Goal: Information Seeking & Learning: Compare options

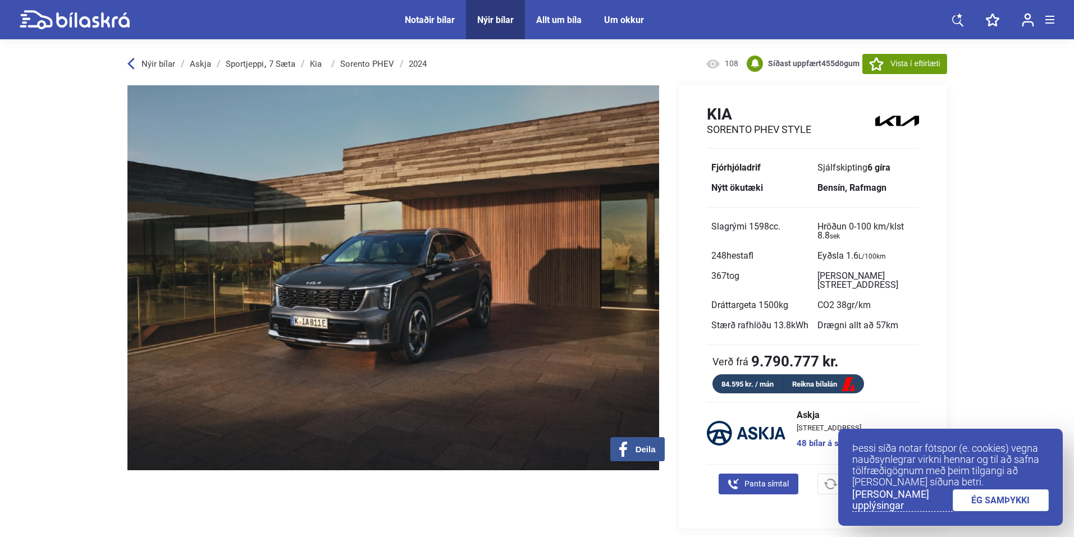
click at [408, 15] on div "Notaðir bílar" at bounding box center [430, 20] width 50 height 11
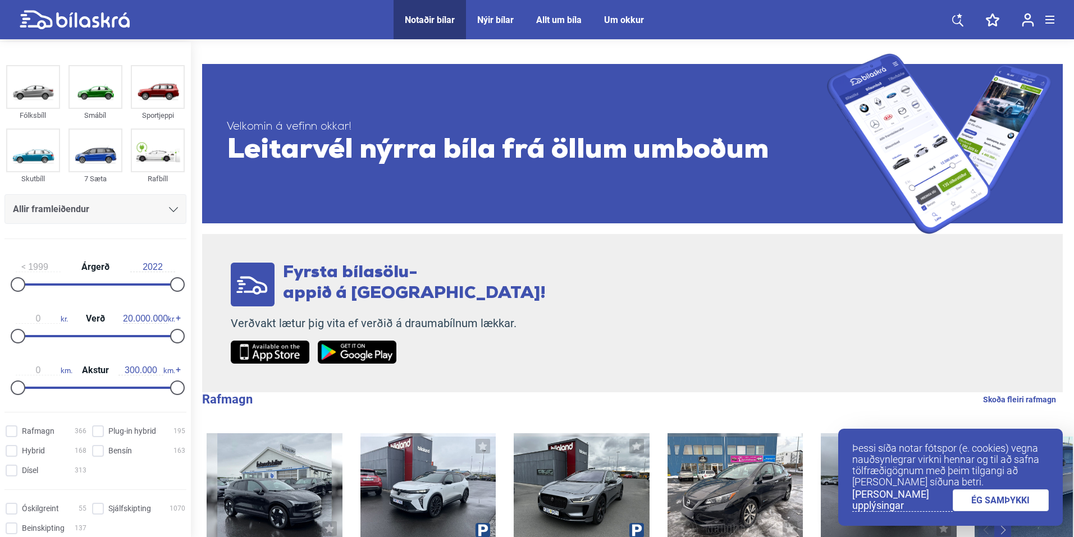
click at [99, 205] on div "Allir framleiðendur" at bounding box center [95, 209] width 165 height 16
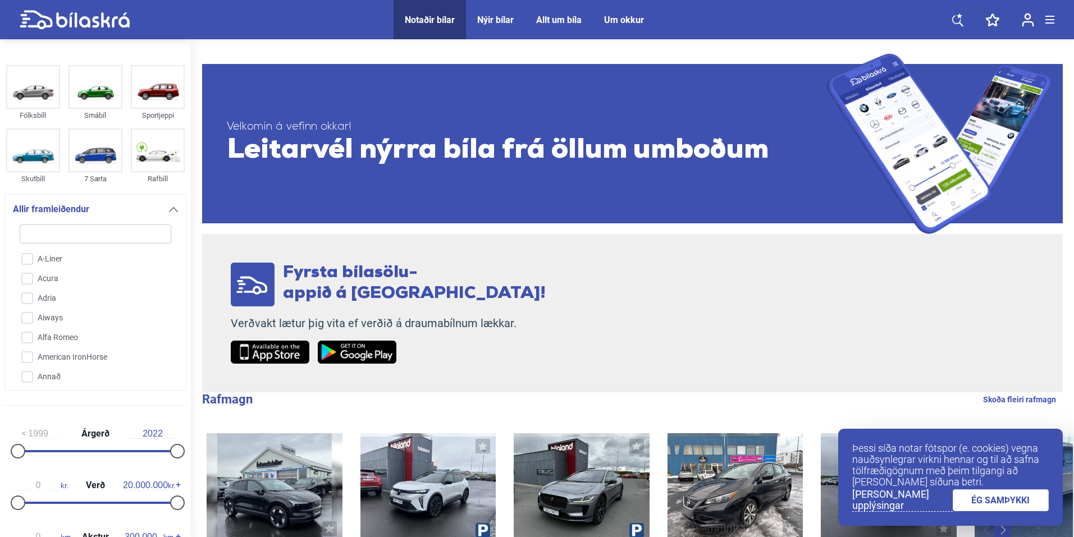
type input "k"
checkbox input "false"
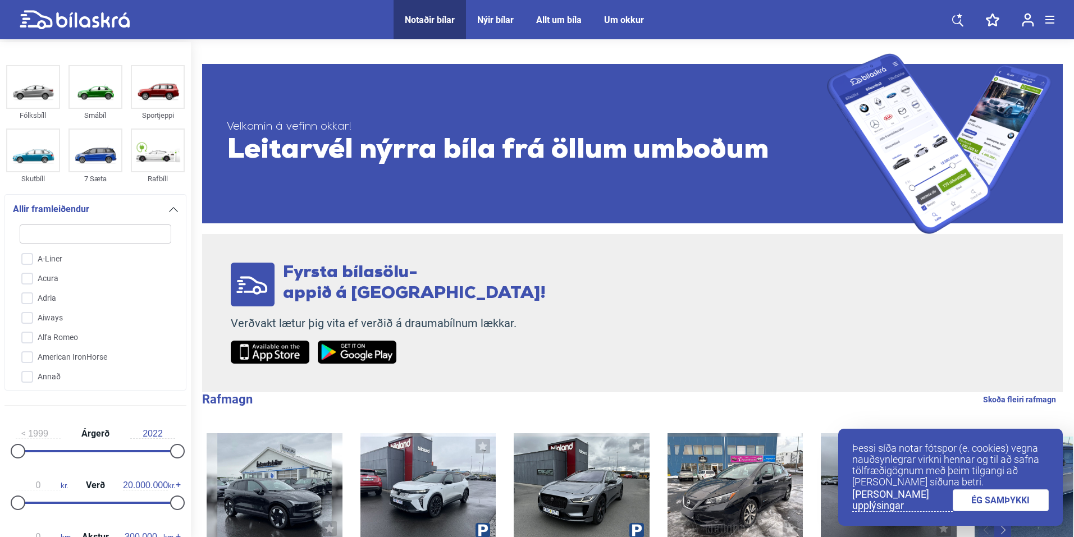
checkbox input "false"
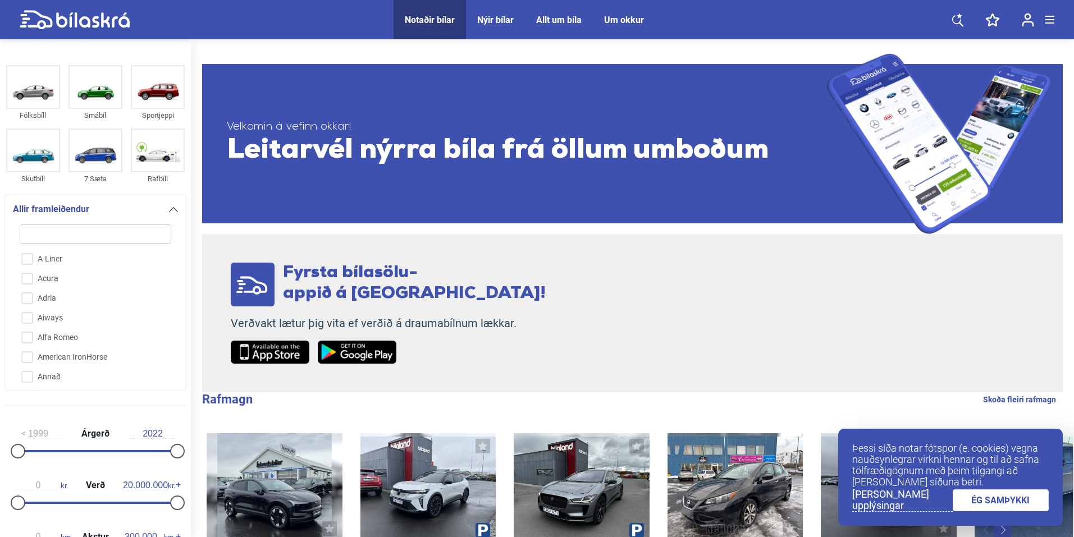
checkbox input "false"
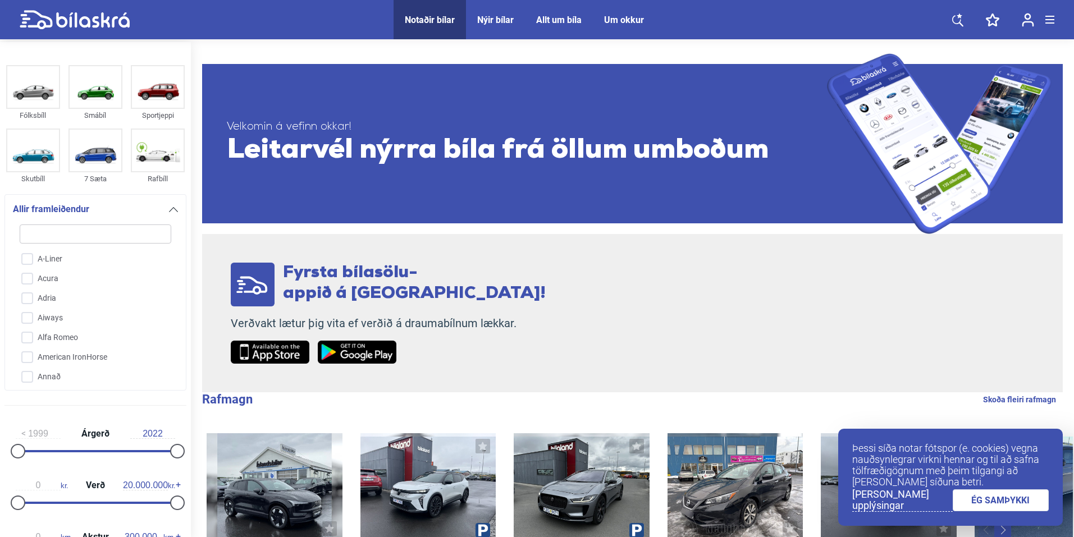
checkbox input "false"
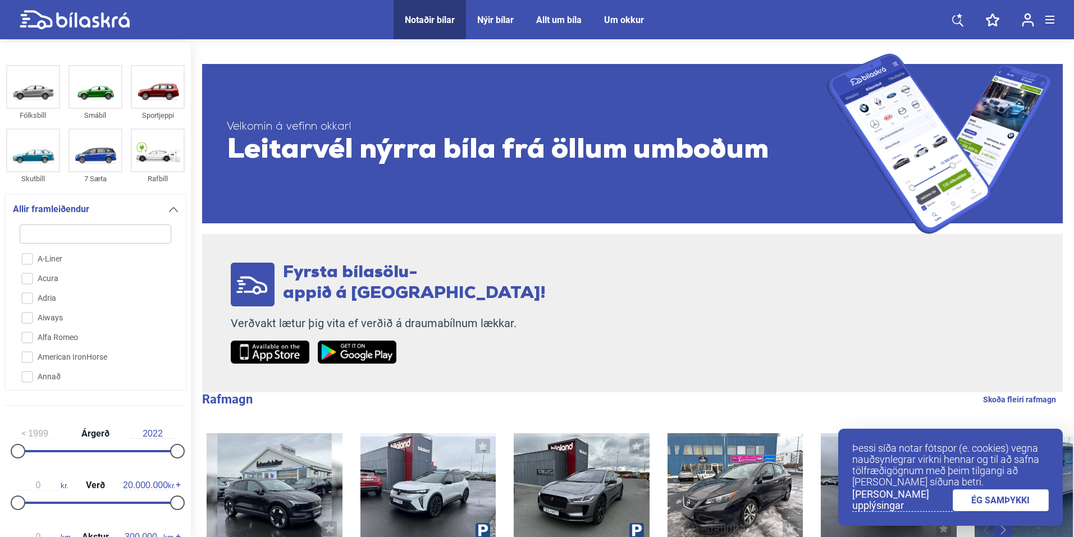
checkbox input "false"
type input "k"
click at [54, 368] on input "Kia" at bounding box center [88, 378] width 153 height 20
checkbox input "true"
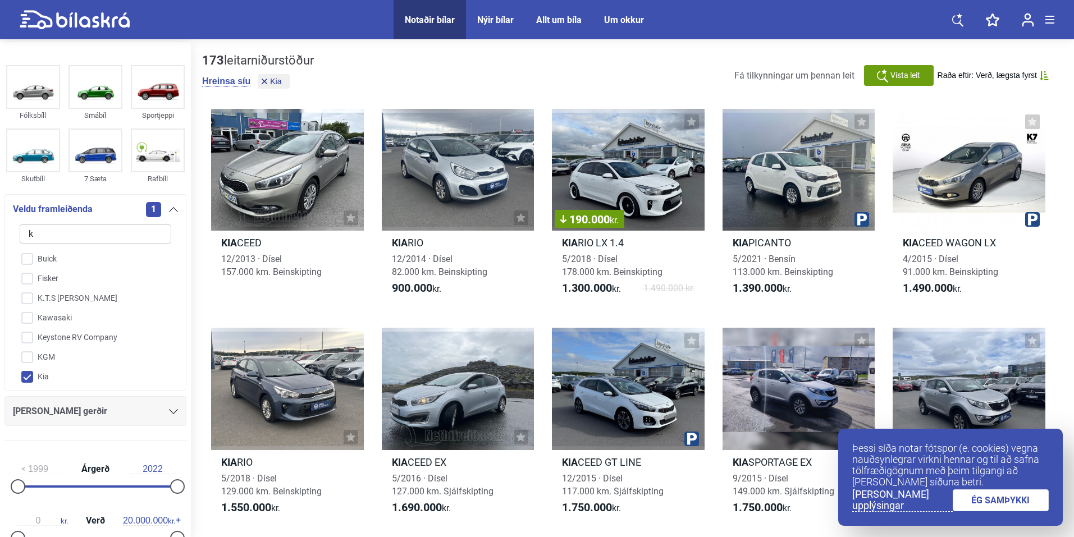
click at [99, 410] on div "[PERSON_NAME] gerðir" at bounding box center [95, 411] width 165 height 16
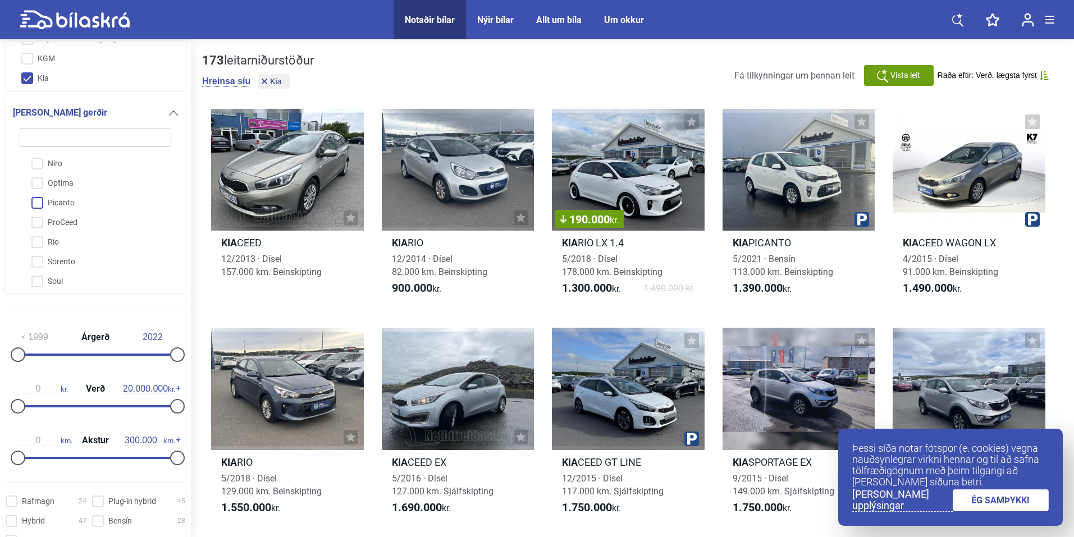
scroll to position [141, 0]
click at [36, 195] on input "Sorento" at bounding box center [88, 199] width 153 height 20
checkbox input "true"
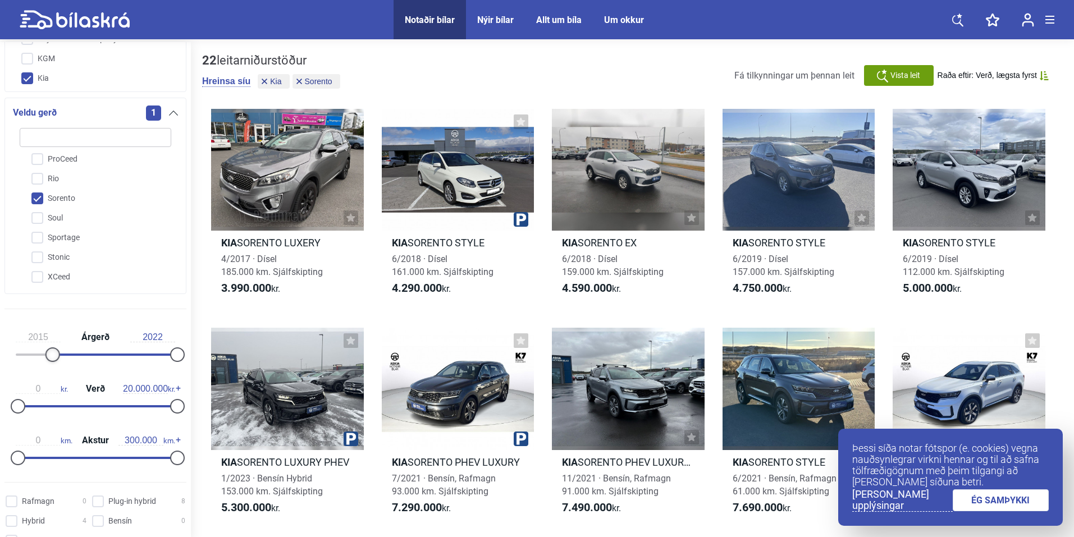
type input "2017"
drag, startPoint x: 16, startPoint y: 354, endPoint x: 136, endPoint y: 354, distance: 120.1
click at [136, 354] on div at bounding box center [142, 354] width 15 height 15
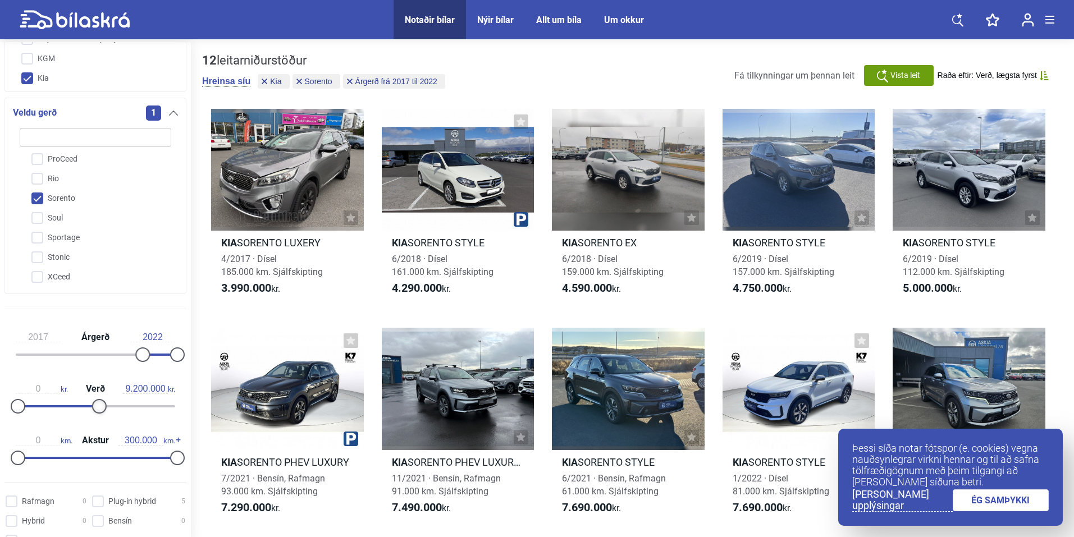
type input "9.000.000"
drag, startPoint x: 171, startPoint y: 407, endPoint x: 86, endPoint y: 401, distance: 85.5
click at [86, 401] on div at bounding box center [89, 406] width 15 height 15
type input "80.000"
drag, startPoint x: 175, startPoint y: 458, endPoint x: 62, endPoint y: 454, distance: 113.4
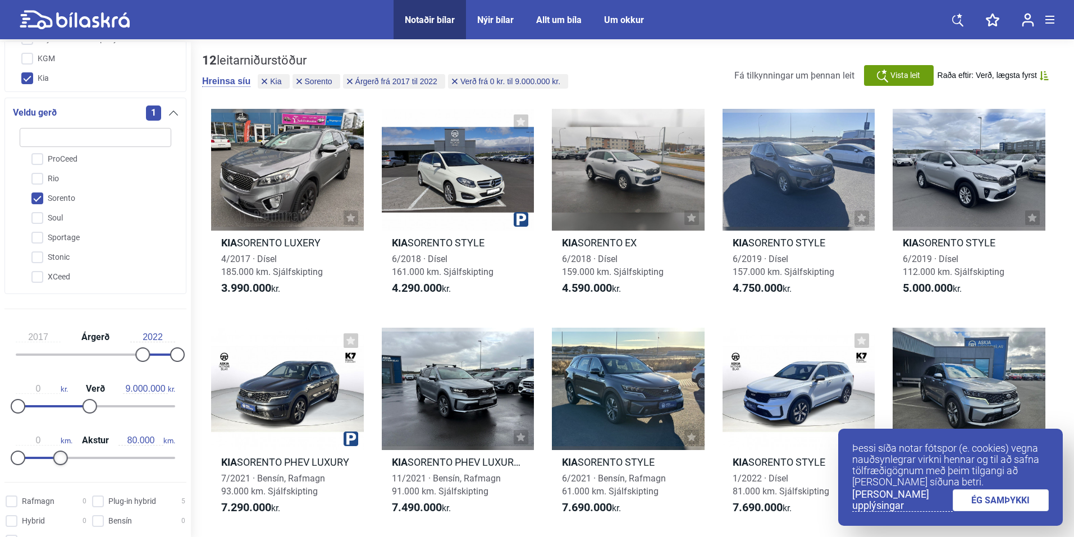
click at [62, 454] on div at bounding box center [60, 458] width 15 height 15
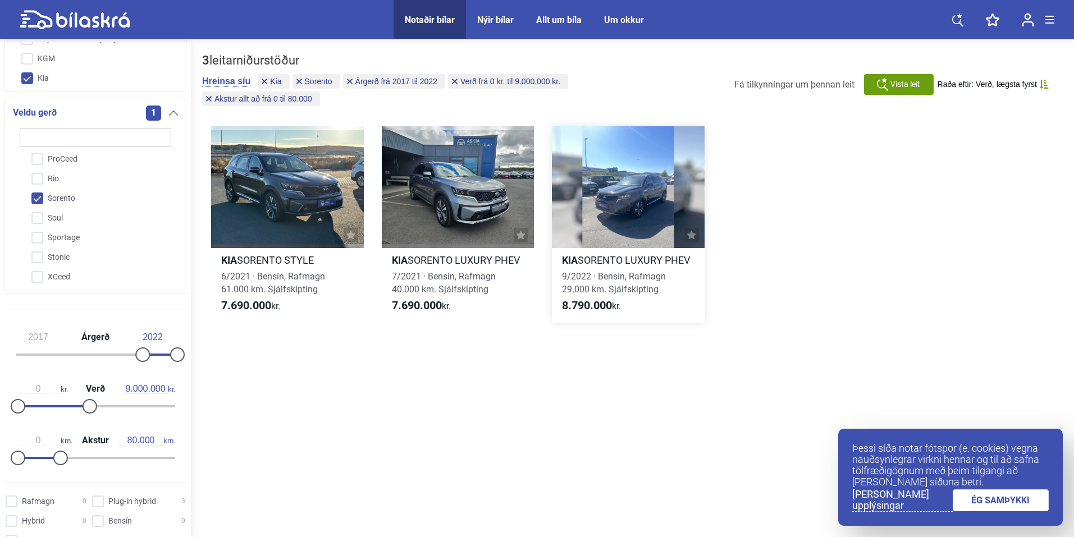
click at [643, 208] on div at bounding box center [628, 187] width 153 height 122
